Goal: Task Accomplishment & Management: Manage account settings

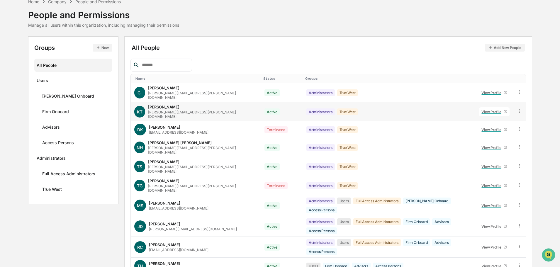
scroll to position [59, 0]
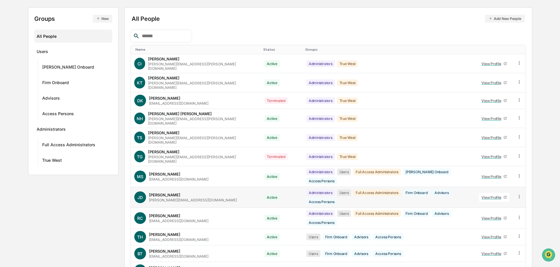
click at [492, 195] on div "View Profile" at bounding box center [493, 197] width 22 height 4
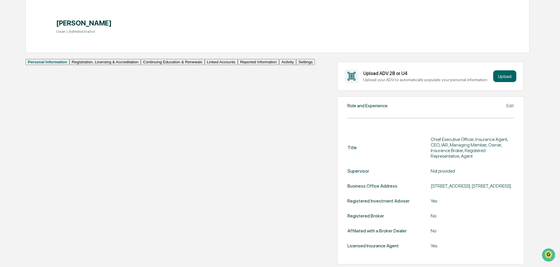
click at [205, 65] on button "Linked Accounts" at bounding box center [221, 62] width 33 height 6
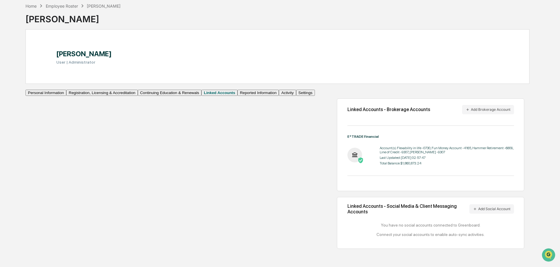
scroll to position [28, 0]
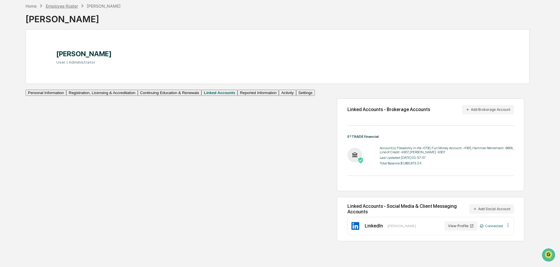
click at [53, 5] on div "Employee Roster" at bounding box center [62, 6] width 32 height 5
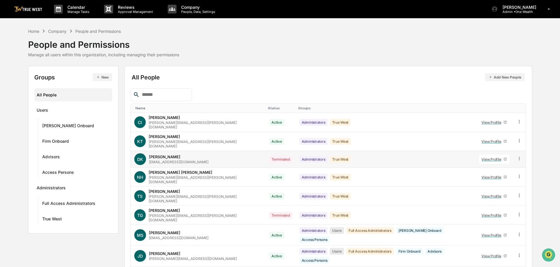
scroll to position [29, 0]
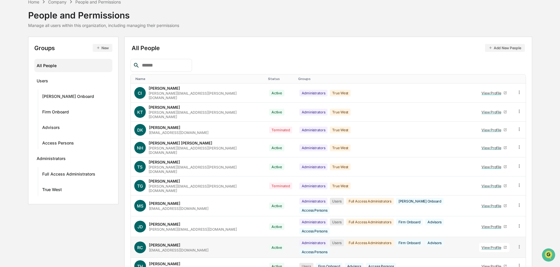
click at [490, 246] on div "View Profile" at bounding box center [493, 248] width 22 height 4
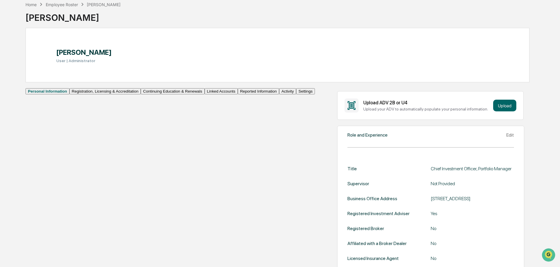
click at [205, 94] on button "Linked Accounts" at bounding box center [221, 91] width 33 height 6
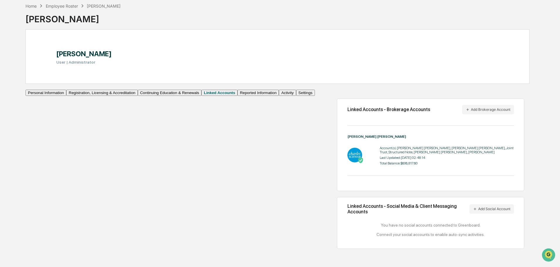
scroll to position [28, 0]
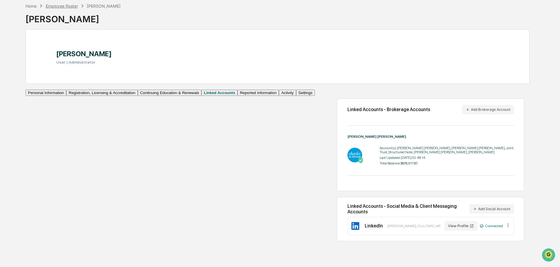
click at [59, 7] on div "Employee Roster" at bounding box center [62, 6] width 32 height 5
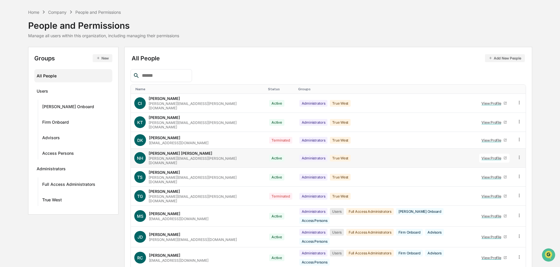
scroll to position [39, 0]
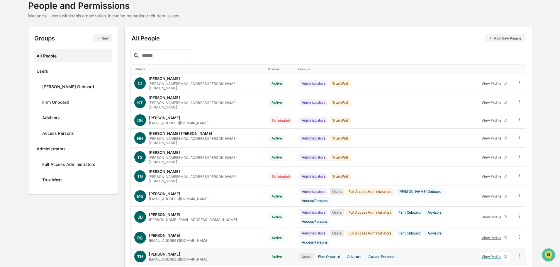
click at [490, 255] on div "View Profile" at bounding box center [493, 257] width 22 height 4
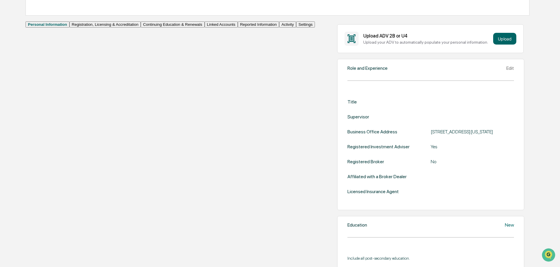
scroll to position [98, 0]
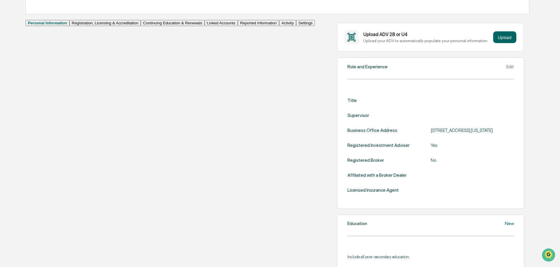
click at [205, 26] on button "Linked Accounts" at bounding box center [221, 23] width 33 height 6
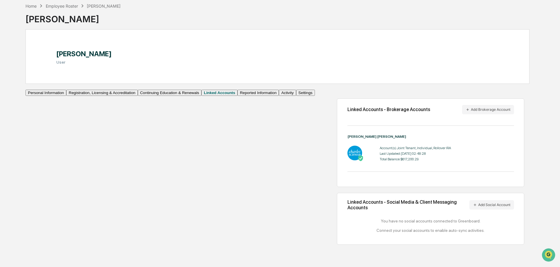
scroll to position [28, 0]
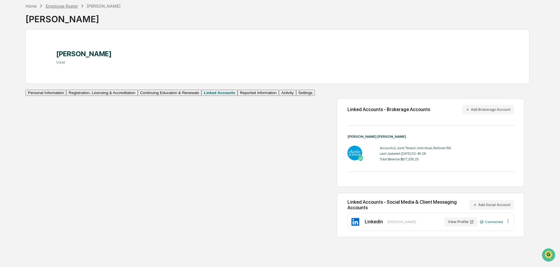
click at [62, 5] on div "Employee Roster" at bounding box center [62, 6] width 32 height 5
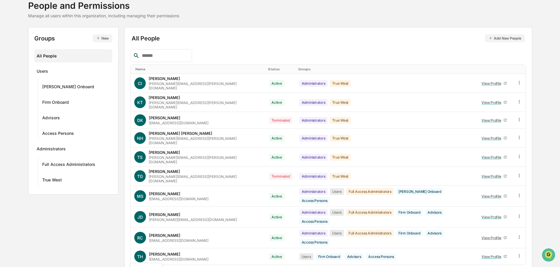
scroll to position [84, 0]
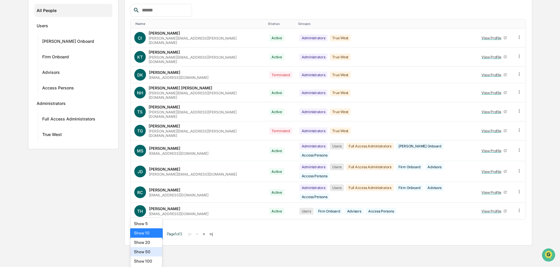
click at [155, 246] on body "Calendar Manage Tasks Reviews Approval Management Company People, Data, Setting…" at bounding box center [280, 81] width 560 height 330
click at [148, 252] on div "Show 50" at bounding box center [147, 251] width 32 height 9
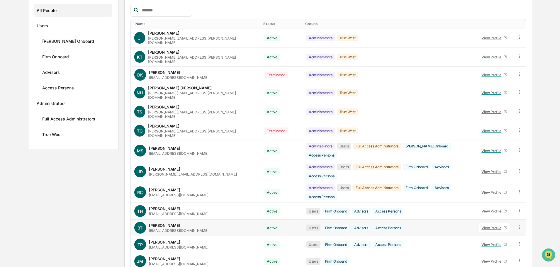
click at [492, 226] on div "View Profile" at bounding box center [493, 228] width 22 height 4
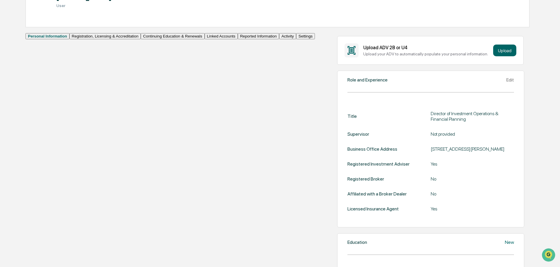
click at [205, 39] on button "Linked Accounts" at bounding box center [221, 36] width 33 height 6
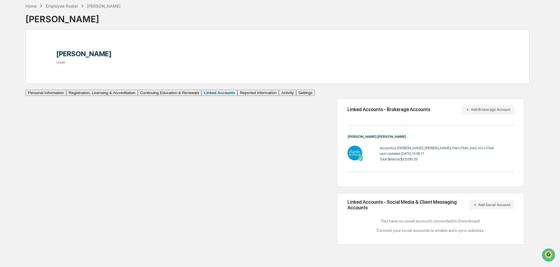
scroll to position [28, 0]
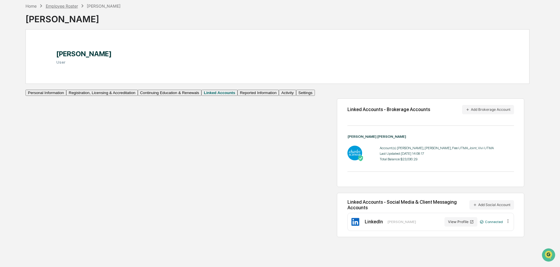
click at [55, 6] on div "Employee Roster" at bounding box center [62, 6] width 32 height 5
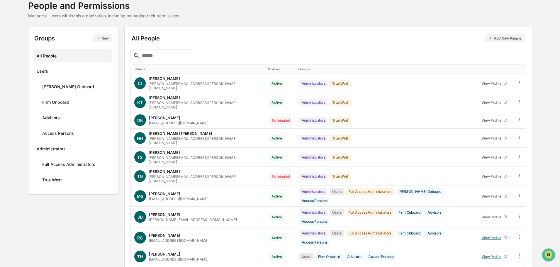
scroll to position [84, 0]
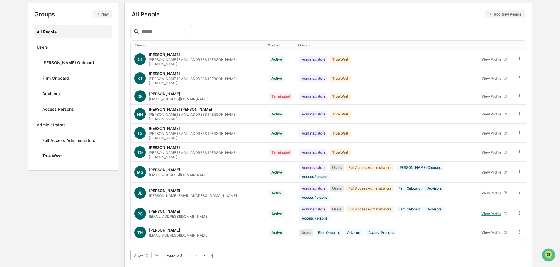
click at [155, 258] on body "Calendar Manage Tasks Reviews Approval Management Company People, Data, Setting…" at bounding box center [280, 102] width 560 height 330
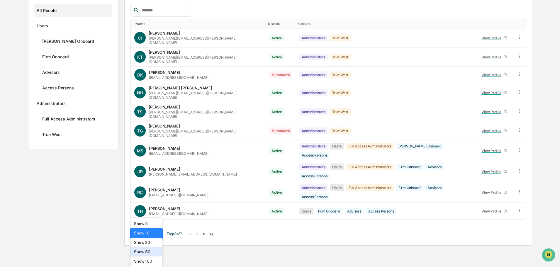
click at [144, 252] on div "Show 50" at bounding box center [147, 251] width 32 height 9
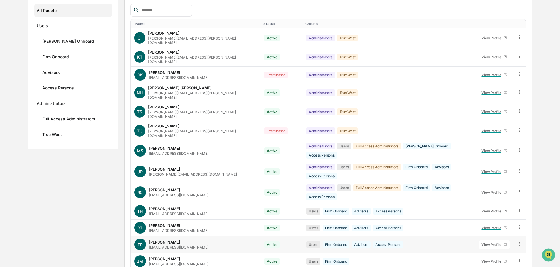
click at [492, 243] on div "View Profile" at bounding box center [493, 245] width 22 height 4
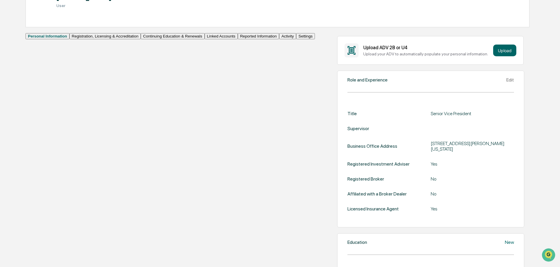
click at [205, 39] on button "Linked Accounts" at bounding box center [221, 36] width 33 height 6
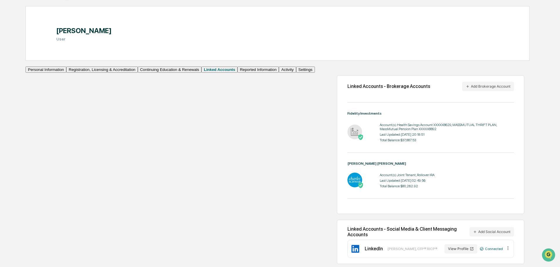
scroll to position [71, 0]
